Goal: Navigation & Orientation: Find specific page/section

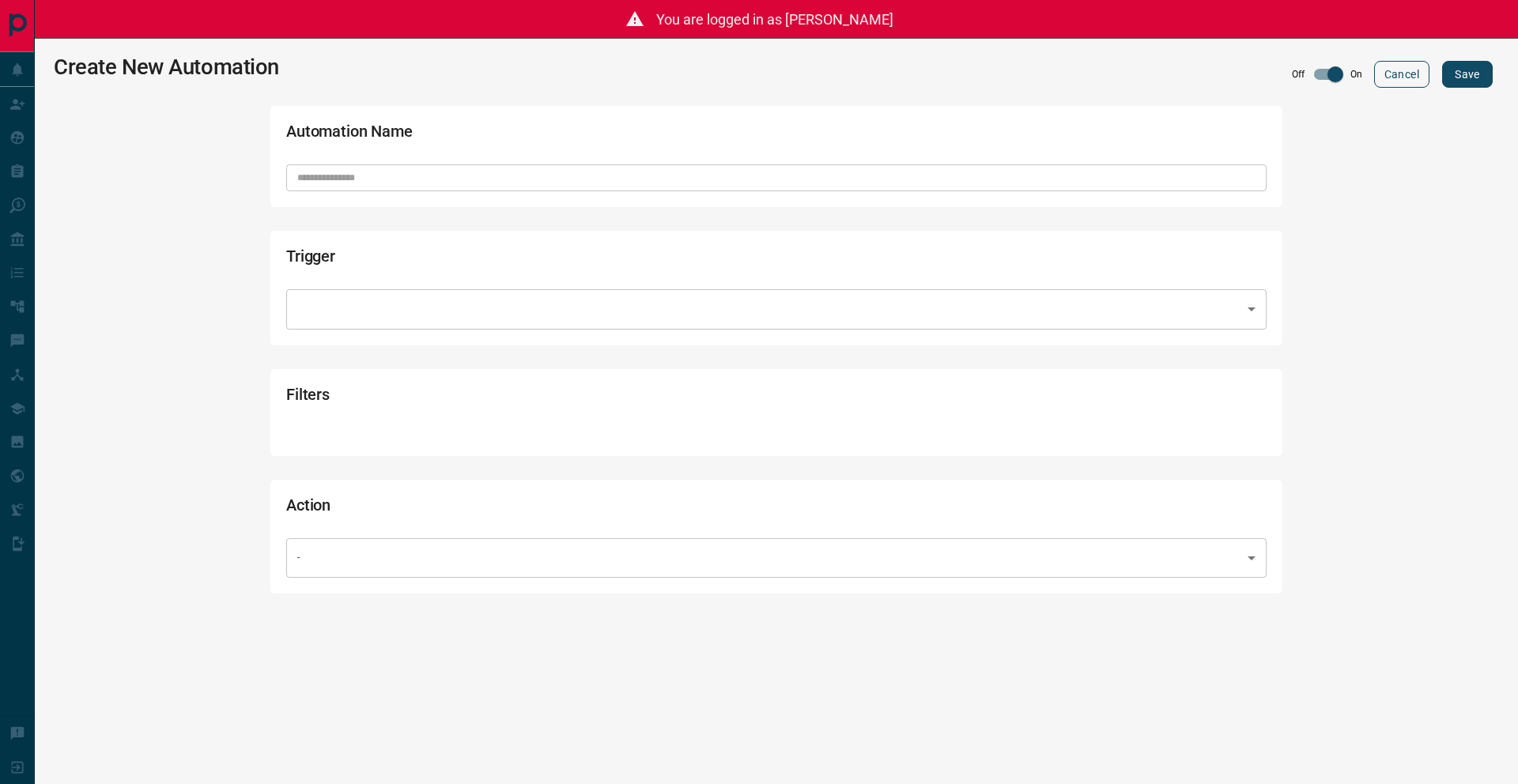
click at [1390, 84] on button "Cancel" at bounding box center [1402, 74] width 55 height 27
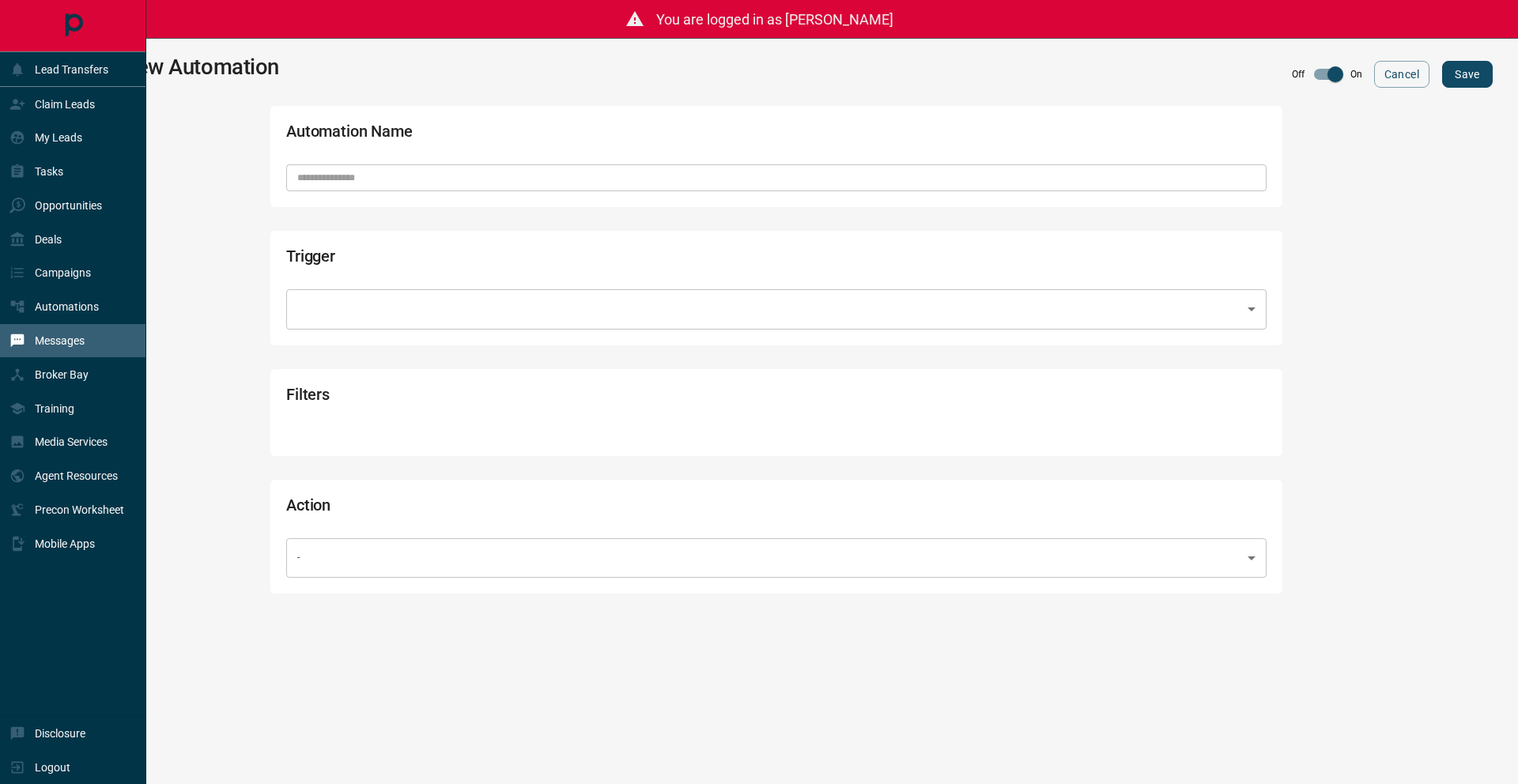
click at [84, 329] on div "Messages" at bounding box center [47, 341] width 75 height 26
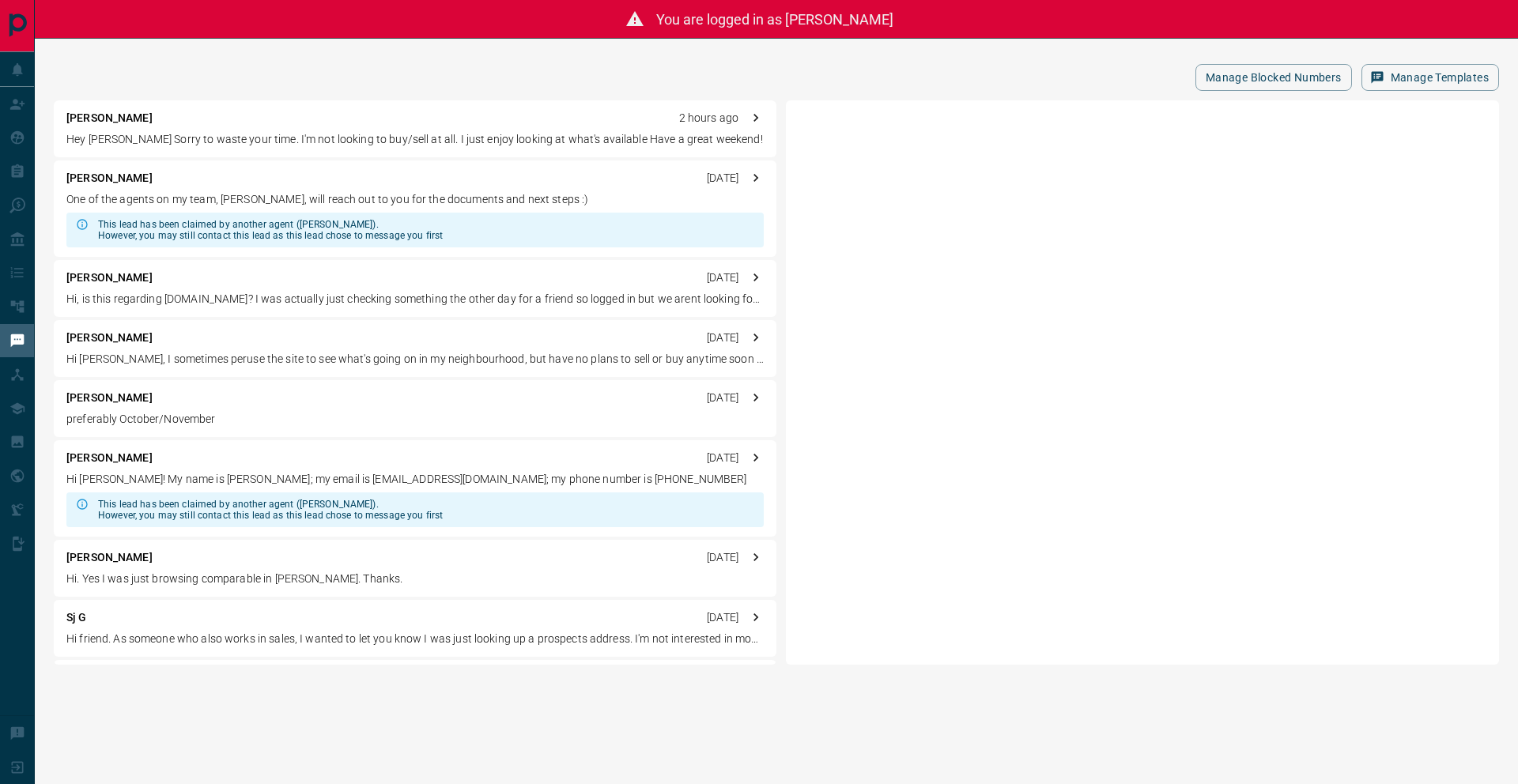
click at [561, 144] on p "Hey [PERSON_NAME] Sorry to waste your time. I'm not looking to buy/sell at all.…" at bounding box center [415, 139] width 698 height 17
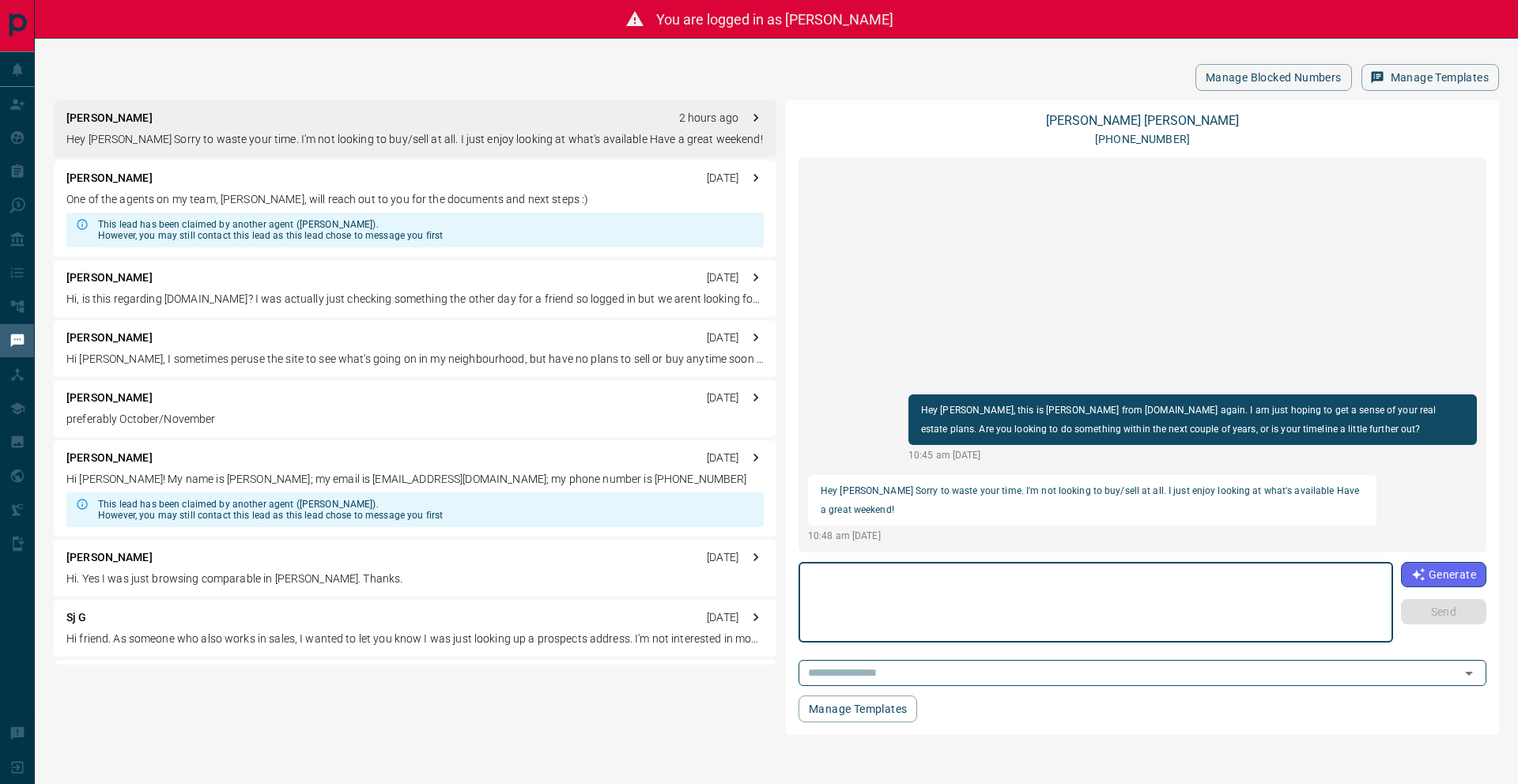
click at [496, 303] on p "Hi, is this regarding [DOMAIN_NAME]? I was actually just checking something the…" at bounding box center [415, 299] width 698 height 17
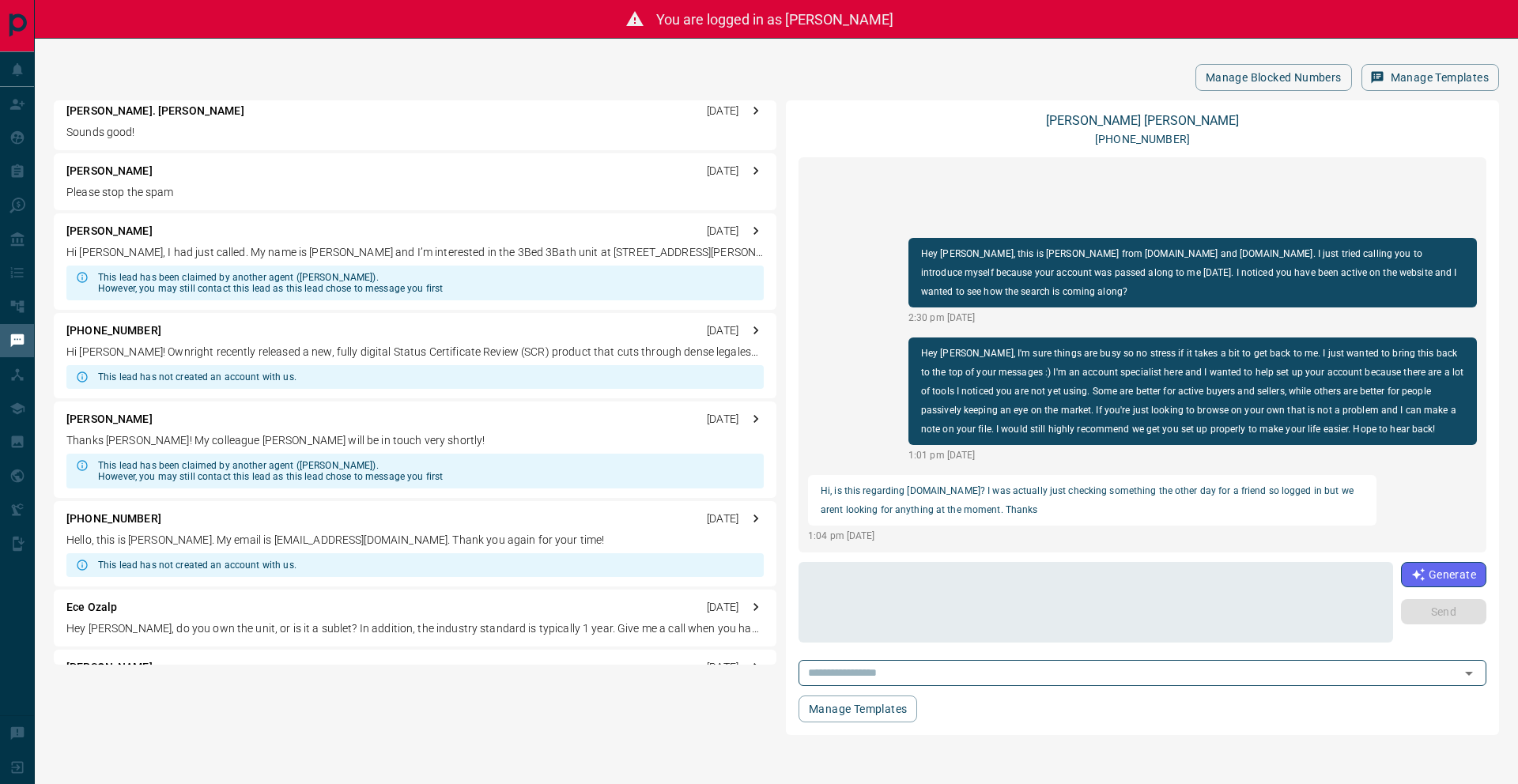
scroll to position [1017, 0]
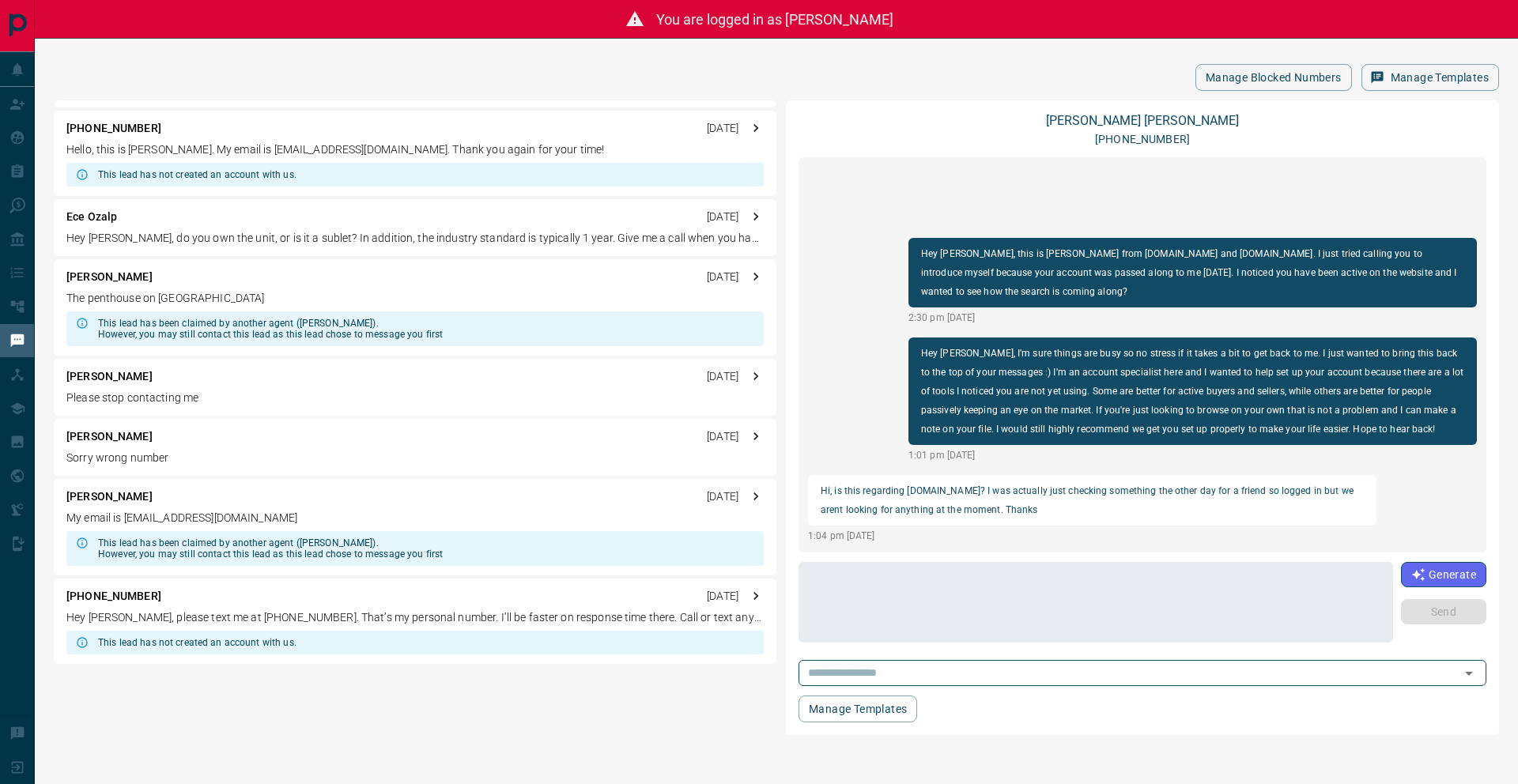
click at [470, 456] on p "Sorry wrong number" at bounding box center [415, 458] width 698 height 17
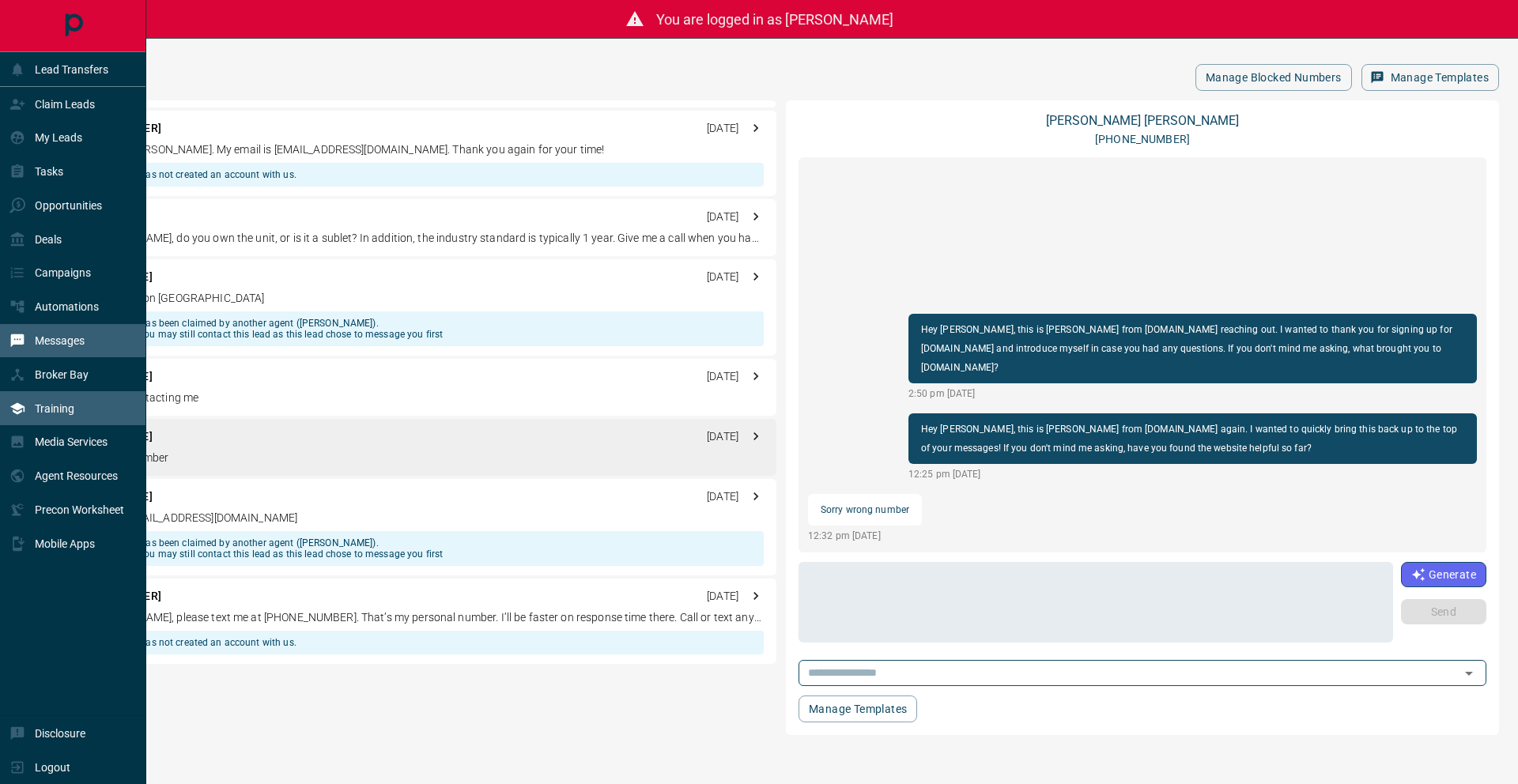
click at [90, 399] on div "Training" at bounding box center [73, 408] width 146 height 34
click at [59, 553] on div "Mobile Apps" at bounding box center [52, 544] width 86 height 26
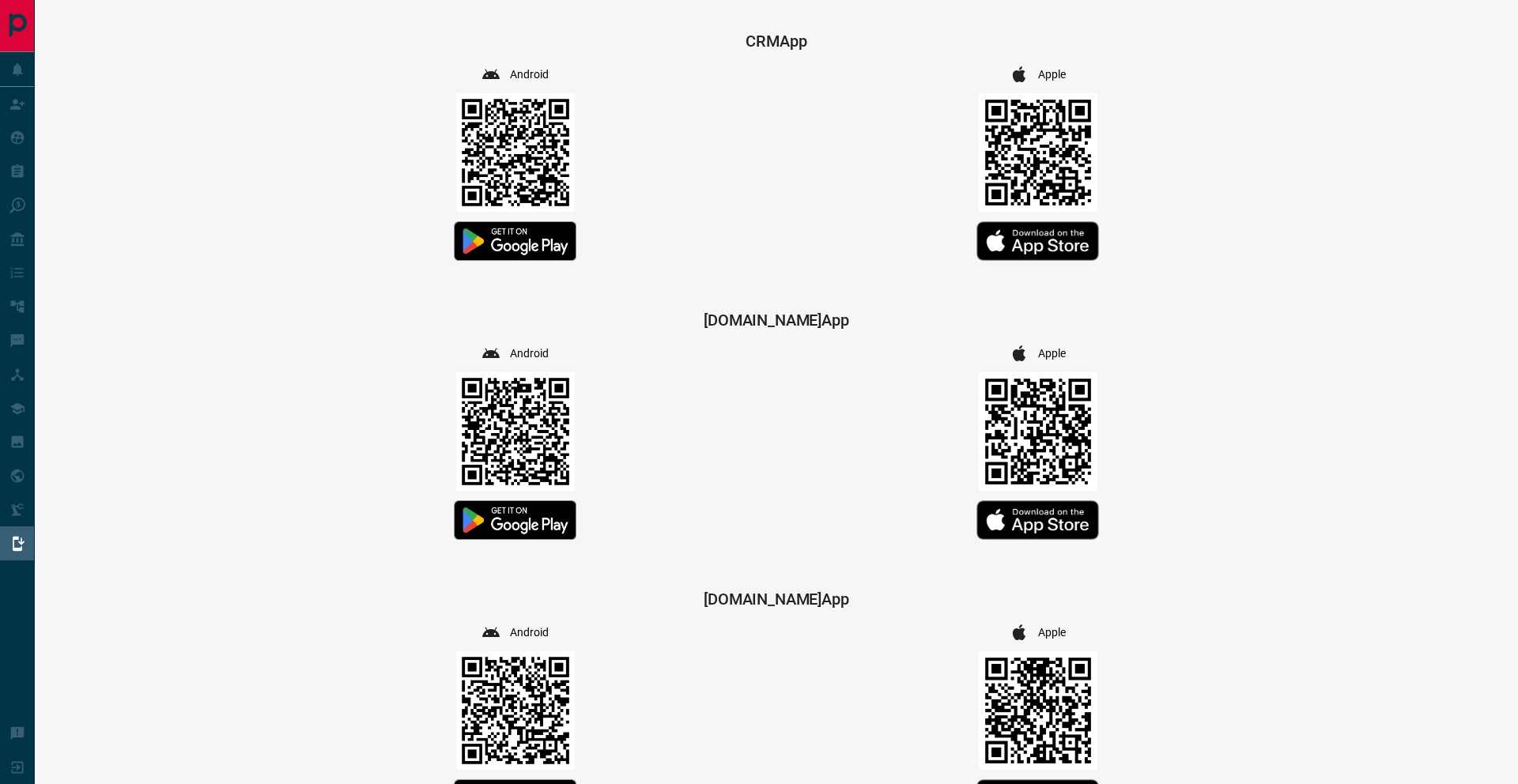
scroll to position [94, 0]
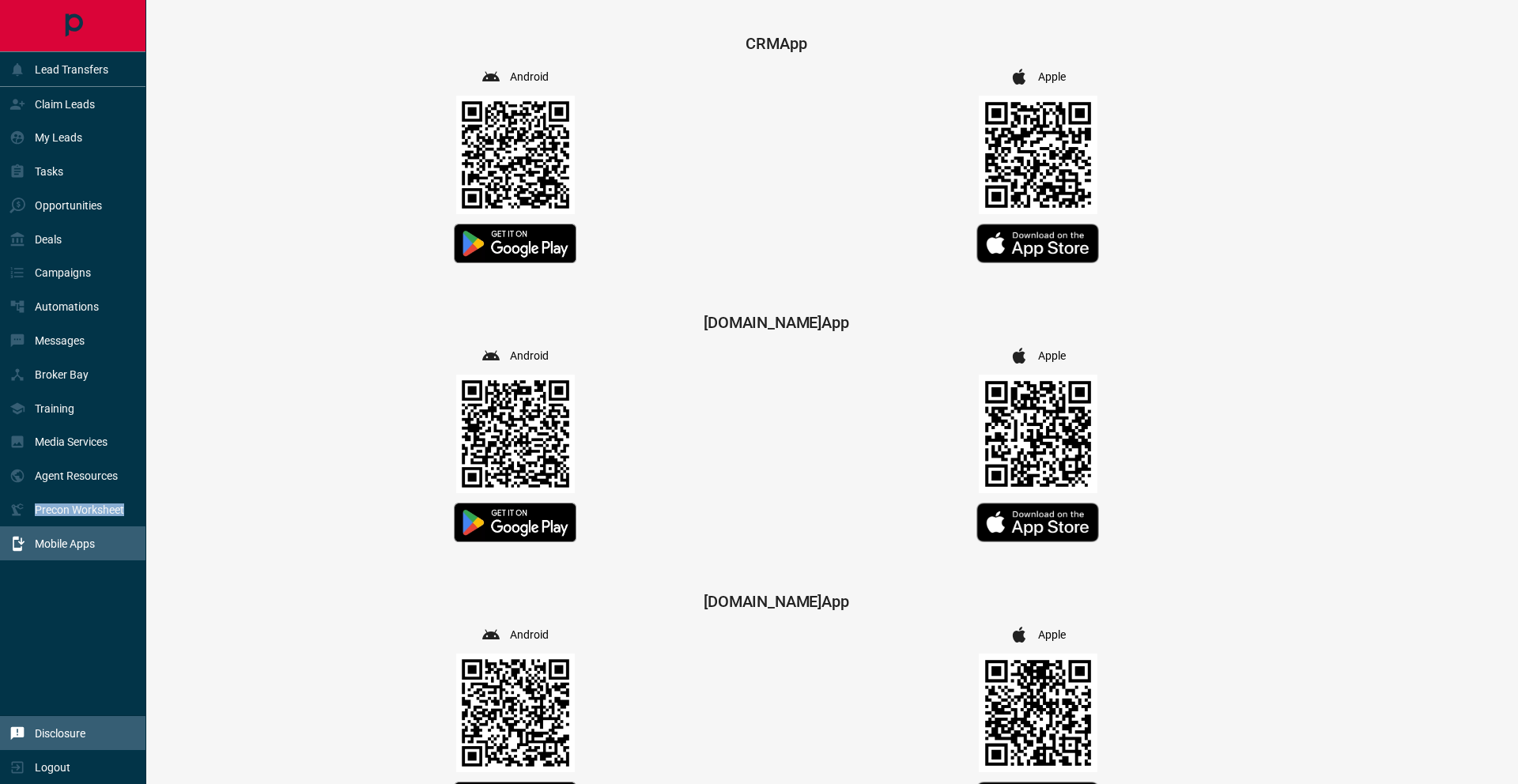
click at [55, 742] on div "Disclosure" at bounding box center [47, 733] width 76 height 26
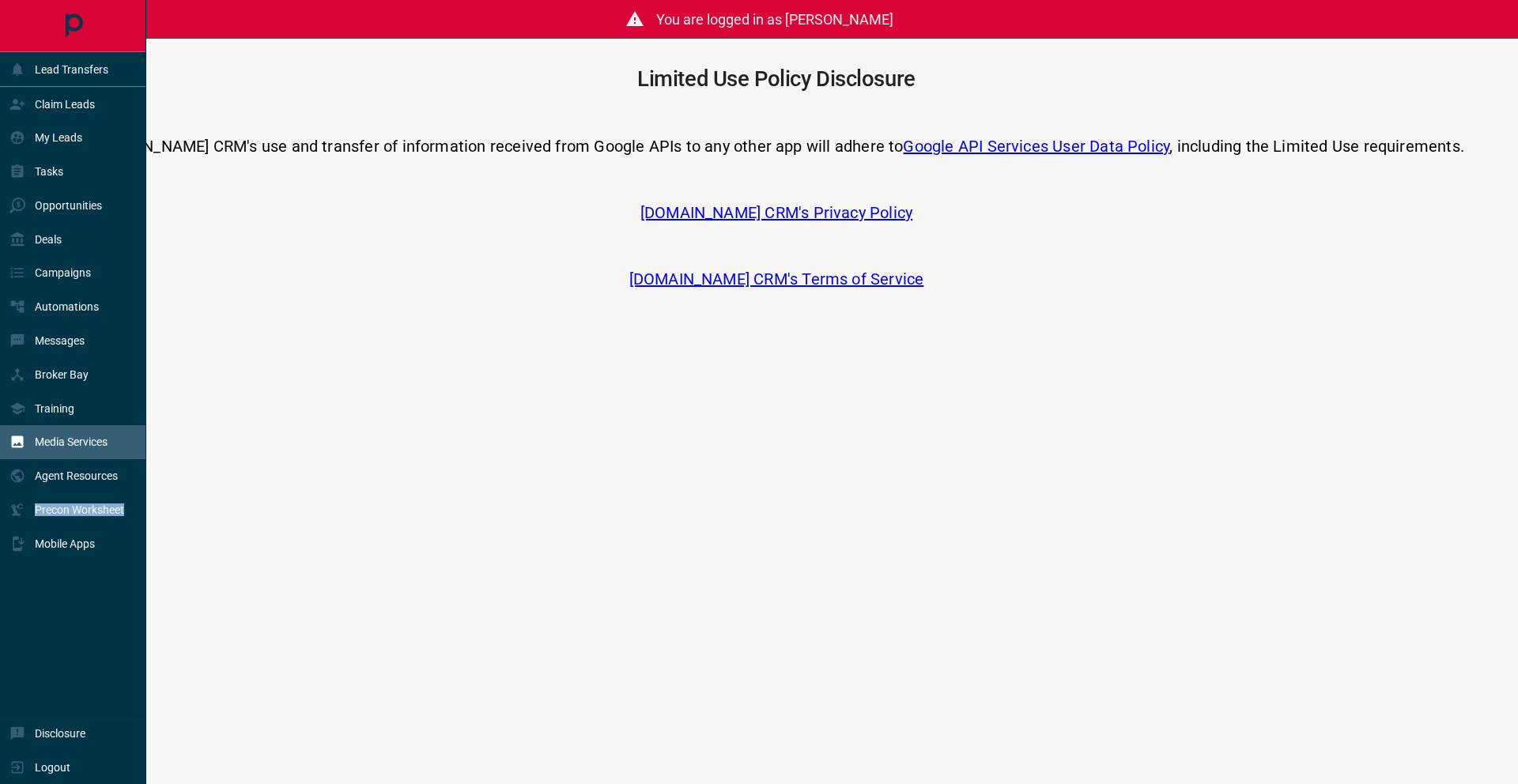
click at [59, 440] on p "Media Services" at bounding box center [71, 441] width 73 height 12
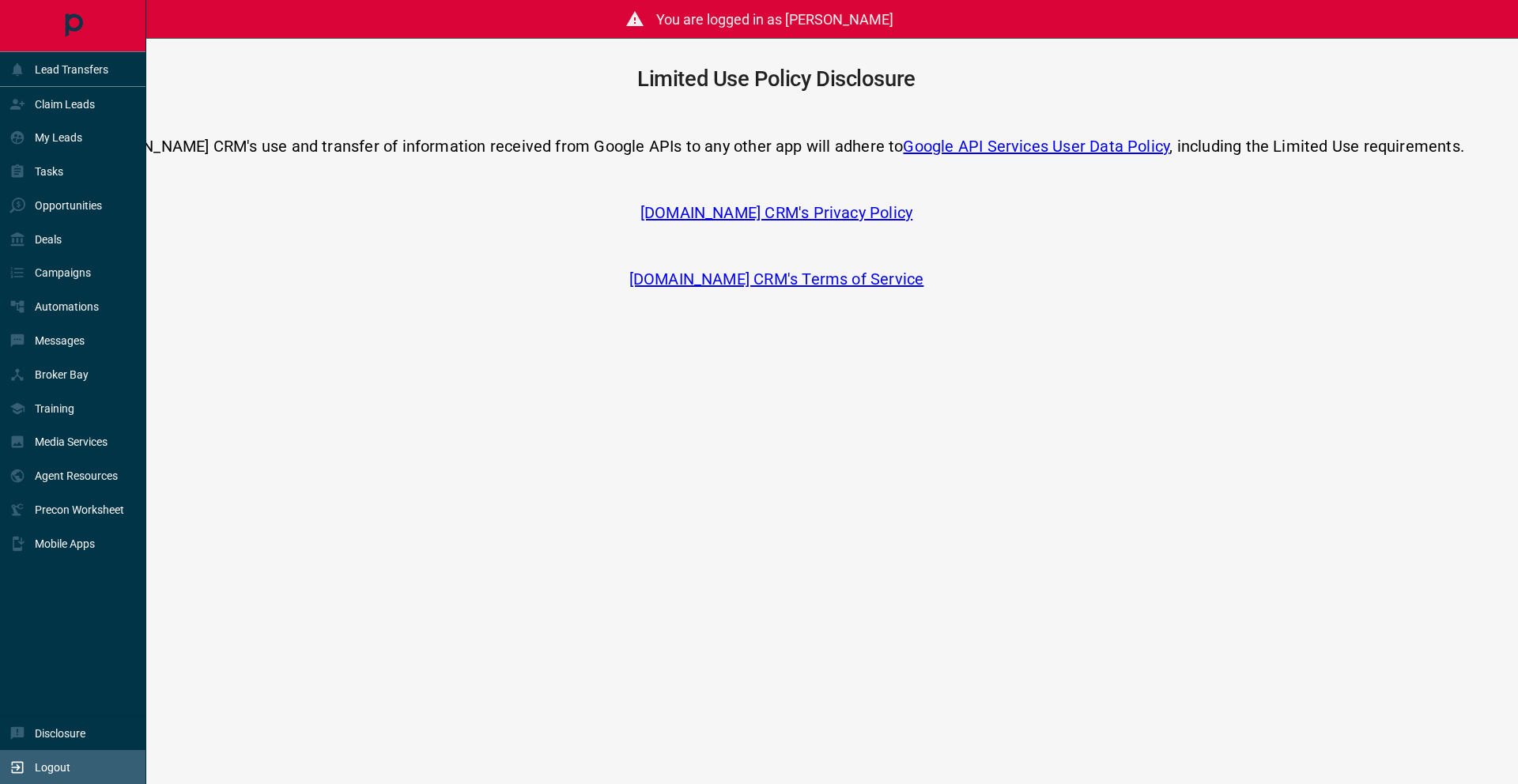
click at [8, 774] on div "Logout" at bounding box center [73, 767] width 146 height 34
